Goal: Task Accomplishment & Management: Use online tool/utility

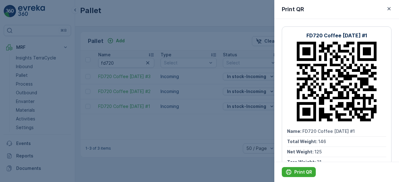
click at [128, 23] on div at bounding box center [199, 91] width 399 height 182
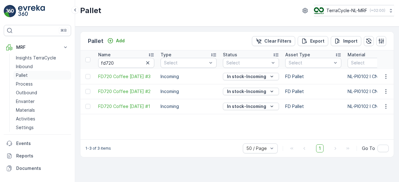
click at [23, 75] on p "Pallet" at bounding box center [22, 75] width 12 height 6
click at [24, 73] on p "Pallet" at bounding box center [22, 75] width 12 height 6
click at [149, 60] on icon "button" at bounding box center [148, 63] width 6 height 6
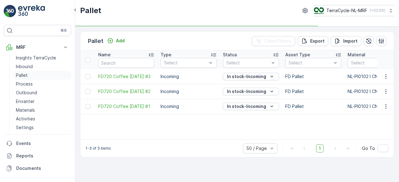
click at [30, 75] on link "Pallet" at bounding box center [42, 75] width 58 height 9
click at [26, 64] on p "Inbound" at bounding box center [24, 67] width 17 height 6
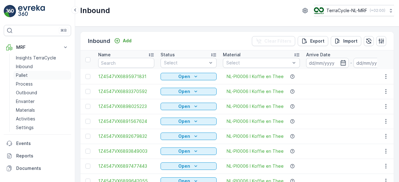
click at [21, 75] on p "Pallet" at bounding box center [22, 75] width 12 height 6
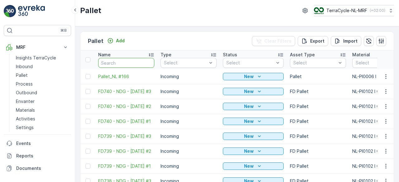
click at [136, 66] on input "text" at bounding box center [126, 63] width 56 height 10
type input "fd"
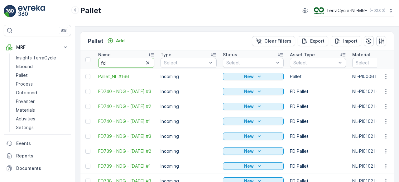
click at [136, 66] on input "fd" at bounding box center [126, 63] width 56 height 10
type input "fd7"
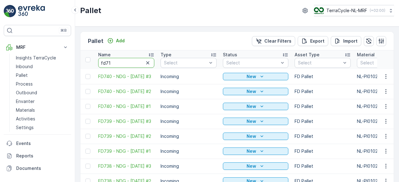
click at [136, 66] on input "fd71" at bounding box center [126, 63] width 56 height 10
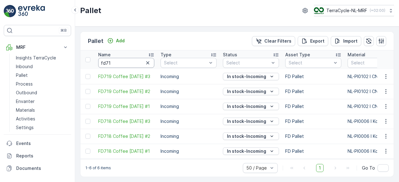
click at [136, 66] on input "fd71" at bounding box center [126, 63] width 56 height 10
type input "fd718"
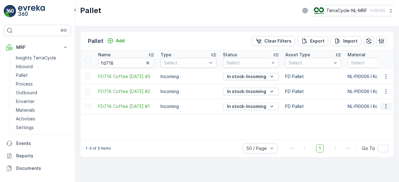
click at [385, 107] on icon "button" at bounding box center [386, 106] width 6 height 6
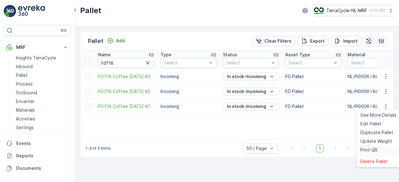
click at [366, 148] on span "Print QR" at bounding box center [368, 150] width 17 height 6
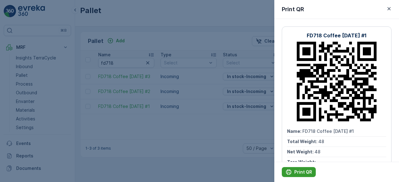
click at [290, 174] on icon "Print QR" at bounding box center [288, 172] width 5 height 5
click at [389, 12] on icon "button" at bounding box center [389, 9] width 6 height 6
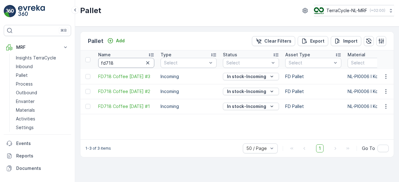
click at [132, 65] on input "fd718" at bounding box center [126, 63] width 56 height 10
type input "fd"
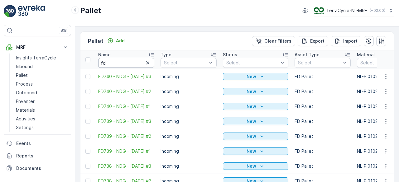
click at [132, 65] on input "fd" at bounding box center [126, 63] width 56 height 10
type input "fd6"
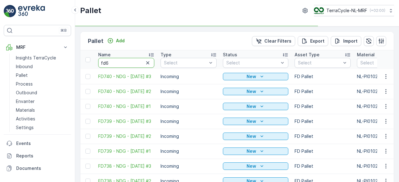
click at [132, 65] on input "fd6" at bounding box center [126, 63] width 56 height 10
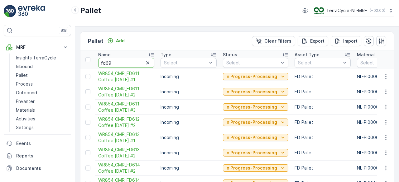
click at [132, 65] on input "fd69" at bounding box center [126, 63] width 56 height 10
type input "fd67"
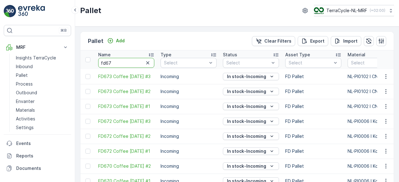
click at [132, 65] on input "fd67" at bounding box center [126, 63] width 56 height 10
type input "fd6"
click at [132, 65] on input "fd6" at bounding box center [126, 63] width 56 height 10
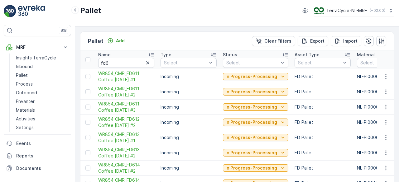
click at [132, 65] on input "fd6" at bounding box center [126, 63] width 56 height 10
type input "fd69"
click at [132, 65] on input "fd69" at bounding box center [126, 63] width 56 height 10
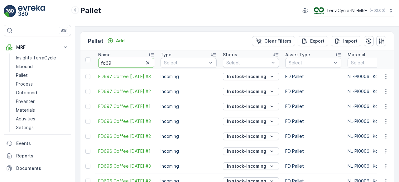
click at [132, 65] on input "fd69" at bounding box center [126, 63] width 56 height 10
type input "fd697"
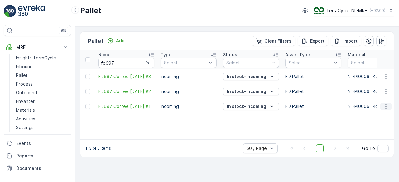
click at [387, 108] on icon "button" at bounding box center [386, 106] width 6 height 6
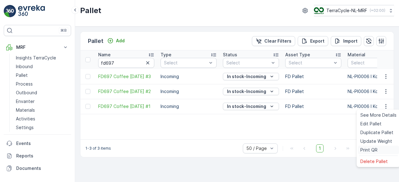
click at [366, 151] on span "Print QR" at bounding box center [368, 150] width 17 height 6
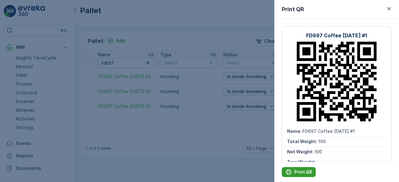
click at [296, 174] on p "Print QR" at bounding box center [303, 172] width 18 height 6
